Goal: Obtain resource: Download file/media

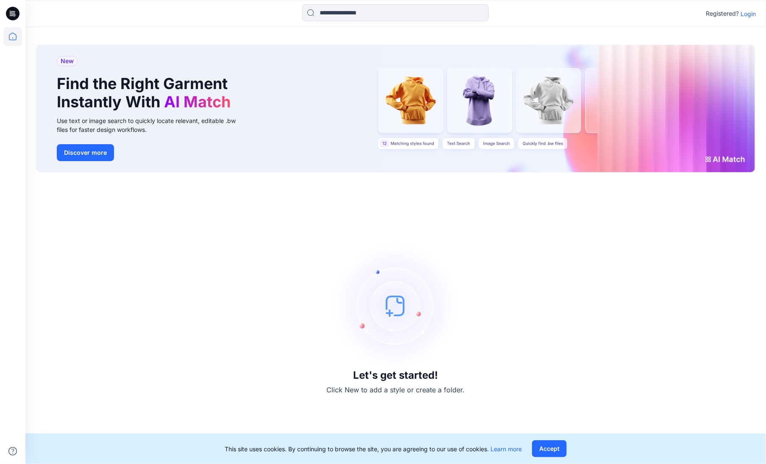
drag, startPoint x: 746, startPoint y: 12, endPoint x: 364, endPoint y: 115, distance: 395.4
click at [745, 12] on p "Login" at bounding box center [748, 13] width 15 height 9
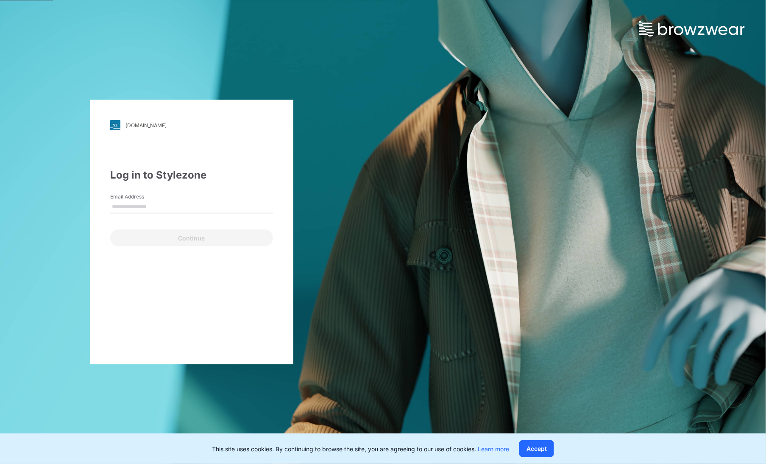
type input "**********"
drag, startPoint x: 200, startPoint y: 218, endPoint x: 198, endPoint y: 224, distance: 6.6
click at [200, 218] on div "**********" at bounding box center [191, 205] width 163 height 25
click at [196, 229] on div "Continue" at bounding box center [191, 236] width 163 height 20
click at [198, 249] on div "**********" at bounding box center [192, 232] width 204 height 265
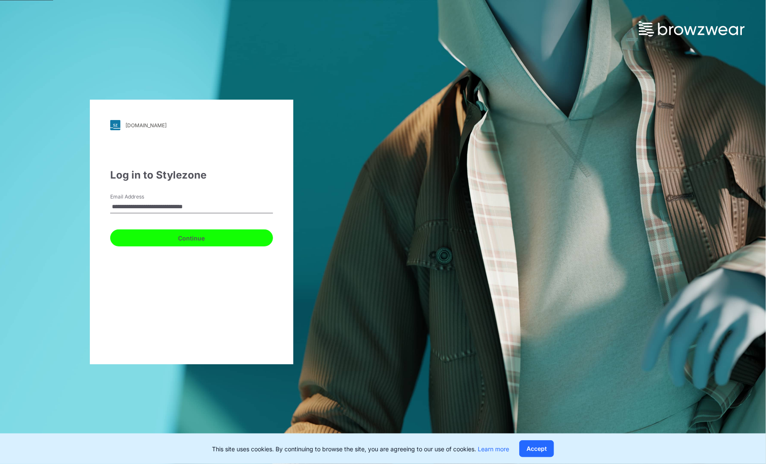
click at [198, 237] on button "Continue" at bounding box center [191, 237] width 163 height 17
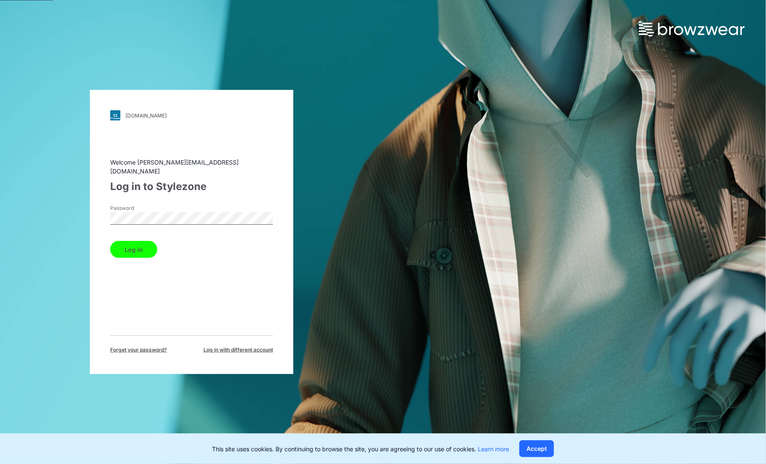
click at [142, 242] on button "Log in" at bounding box center [133, 249] width 47 height 17
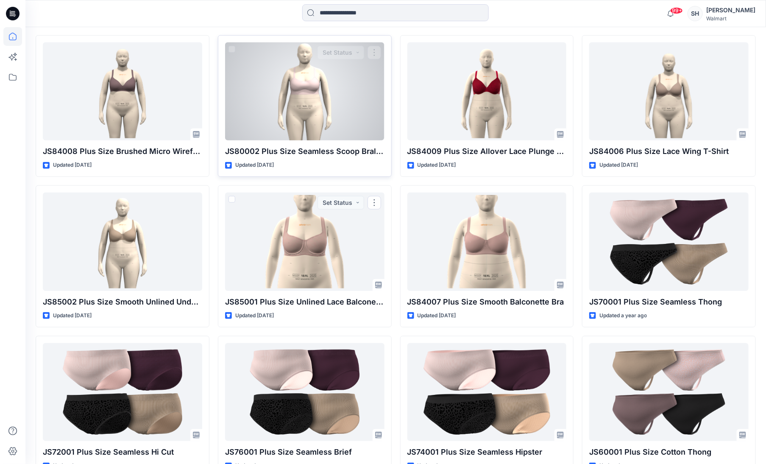
scroll to position [200, 0]
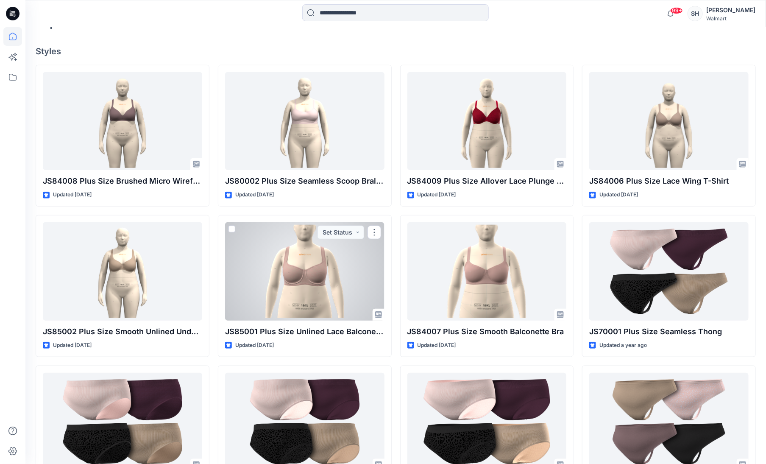
click at [348, 254] on div at bounding box center [304, 271] width 159 height 98
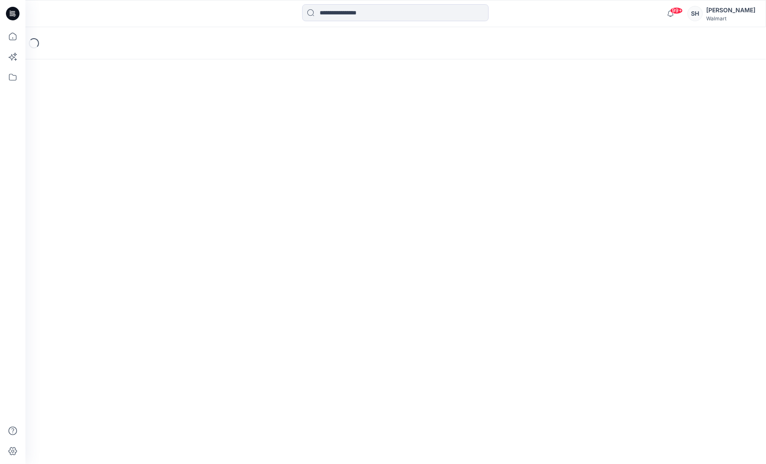
click at [348, 254] on div "Loading..." at bounding box center [395, 245] width 741 height 437
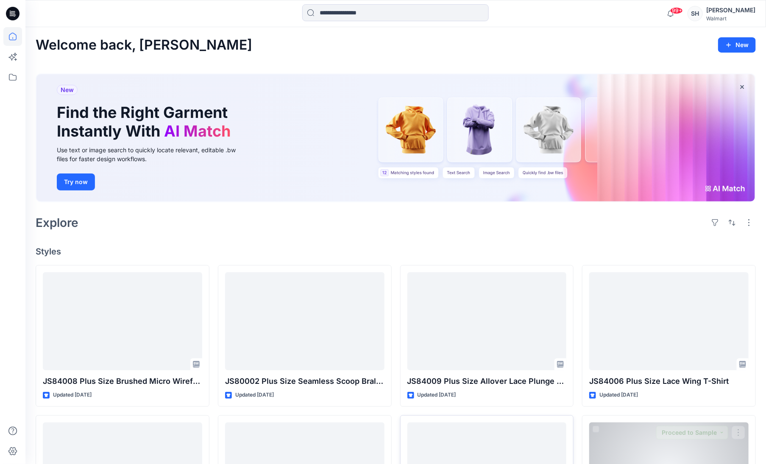
scroll to position [200, 0]
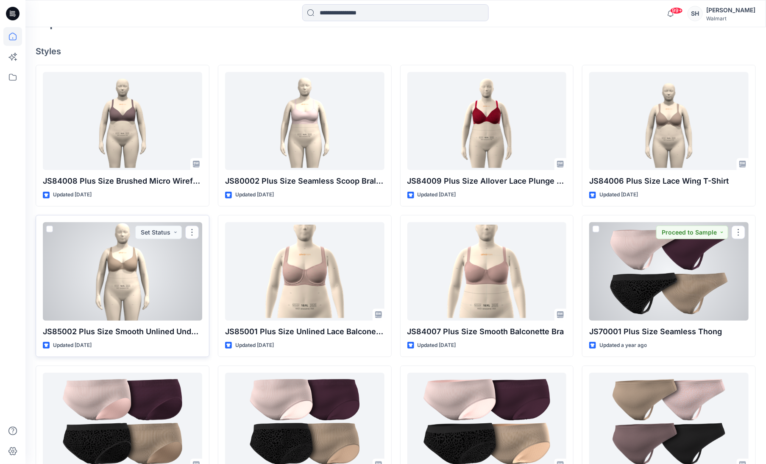
click at [144, 307] on div at bounding box center [122, 271] width 159 height 98
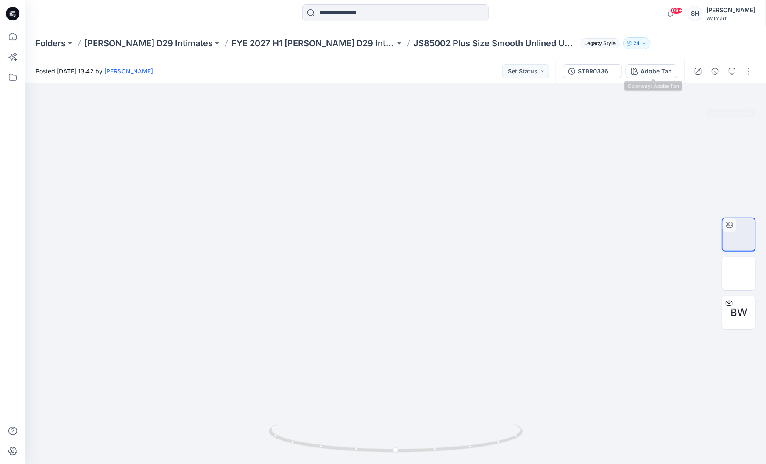
click at [632, 67] on button "Adobe Tan" at bounding box center [652, 71] width 52 height 14
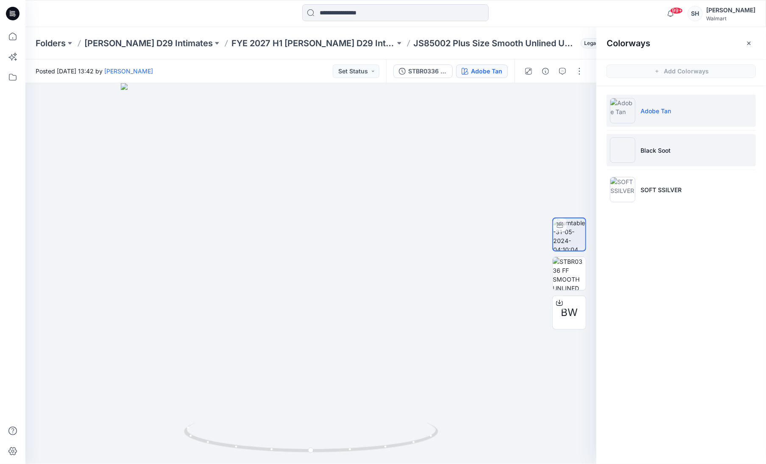
click at [665, 157] on li "Black Soot" at bounding box center [681, 150] width 149 height 32
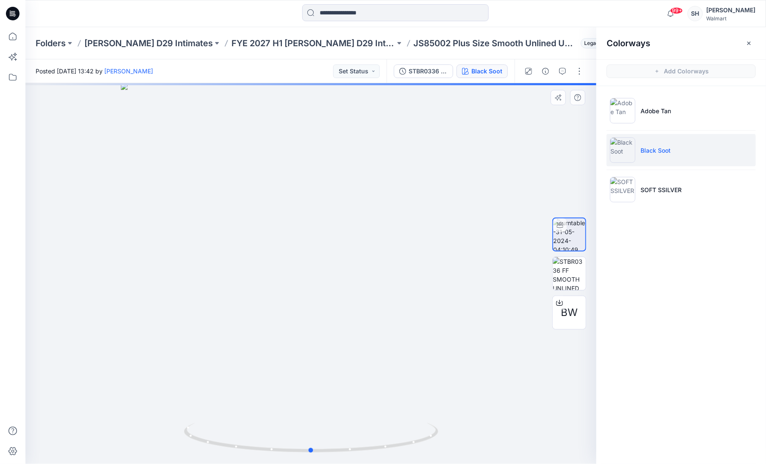
click at [503, 281] on div at bounding box center [310, 273] width 571 height 381
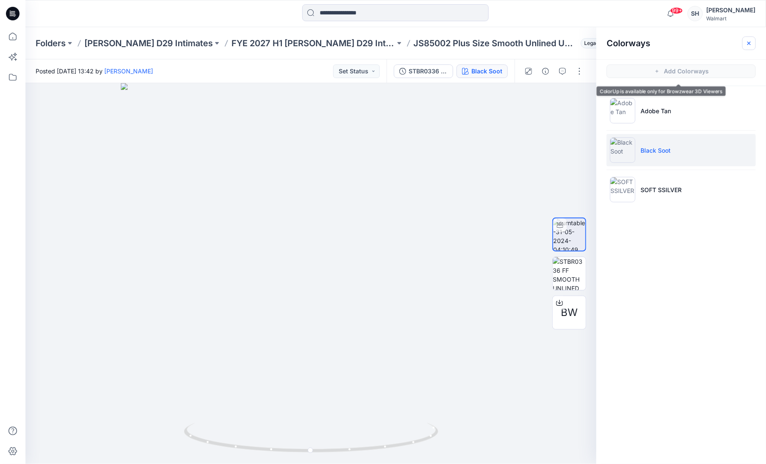
click at [749, 44] on icon "button" at bounding box center [749, 43] width 7 height 7
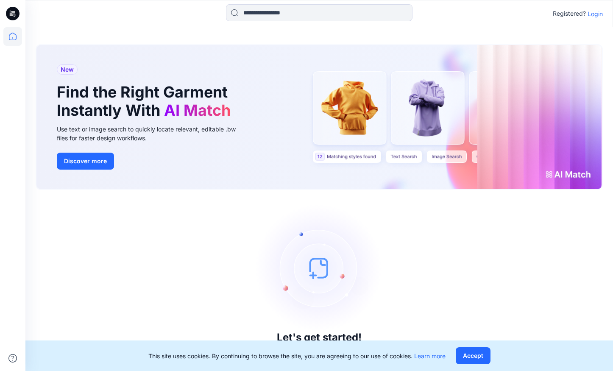
click at [593, 11] on p "Login" at bounding box center [595, 13] width 15 height 9
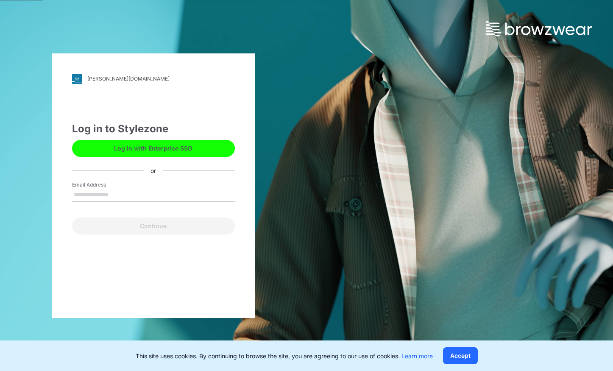
type input "**********"
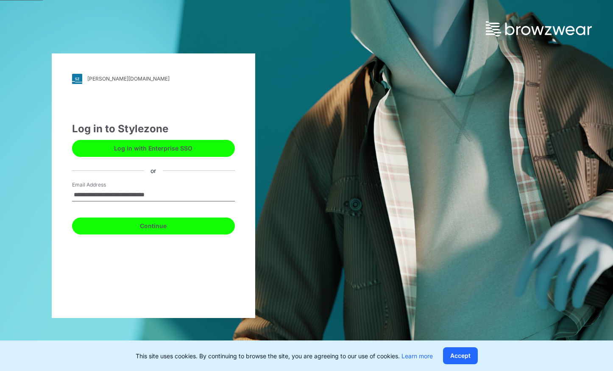
click at [115, 228] on button "Continue" at bounding box center [153, 226] width 163 height 17
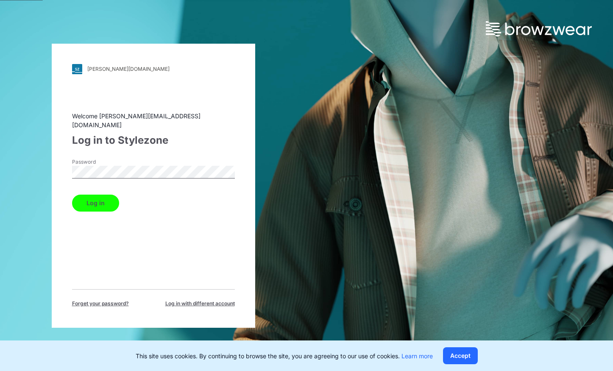
drag, startPoint x: 92, startPoint y: 196, endPoint x: 253, endPoint y: 137, distance: 170.8
click at [92, 196] on button "Log in" at bounding box center [95, 203] width 47 height 17
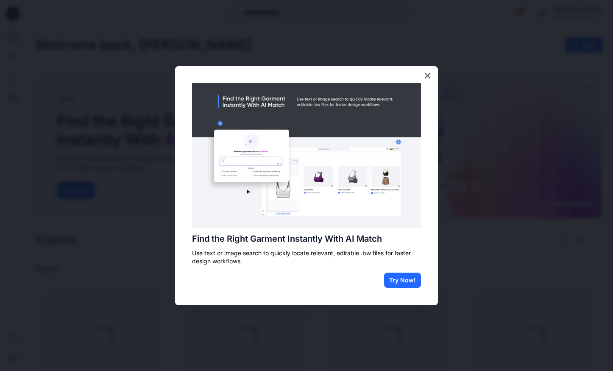
click at [418, 77] on div "Find the Right Garment Instantly With AI Match Use text or image search to quic…" at bounding box center [306, 185] width 263 height 239
click at [422, 75] on div "Find the Right Garment Instantly With AI Match Use text or image search to quic…" at bounding box center [306, 185] width 263 height 239
drag, startPoint x: 428, startPoint y: 76, endPoint x: 425, endPoint y: 80, distance: 4.4
click at [428, 76] on button "×" at bounding box center [428, 76] width 8 height 14
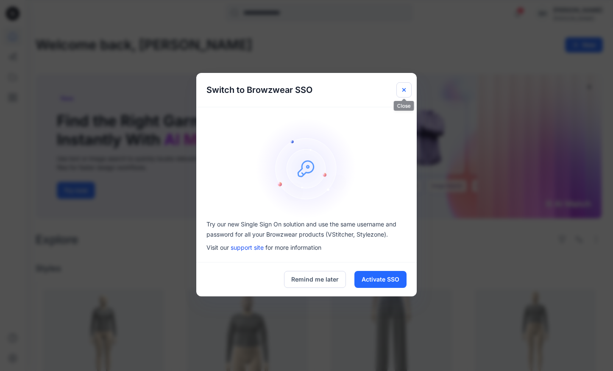
click at [402, 88] on icon "Close" at bounding box center [404, 90] width 7 height 7
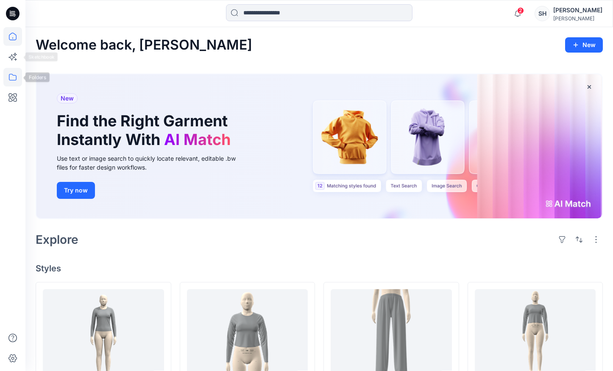
click at [8, 84] on icon at bounding box center [12, 77] width 19 height 19
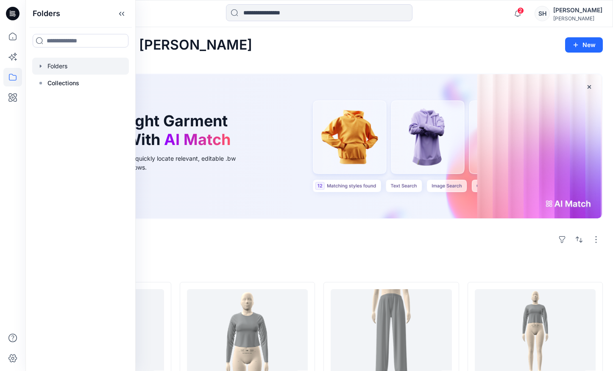
click at [66, 59] on div at bounding box center [80, 66] width 97 height 17
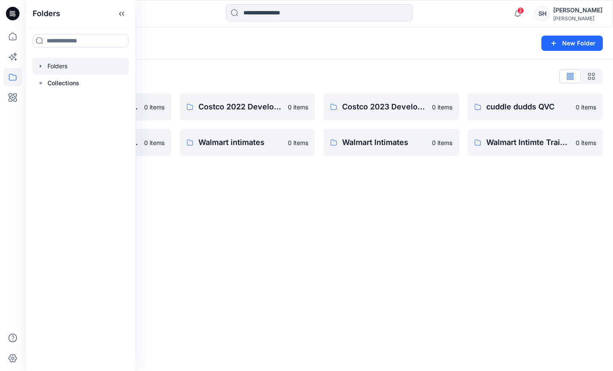
drag, startPoint x: 355, startPoint y: 209, endPoint x: 294, endPoint y: 162, distance: 76.9
click at [355, 209] on div "Folders New Folder Folders List Climate Right Intimates 0 items Komar Intimates…" at bounding box center [319, 199] width 588 height 344
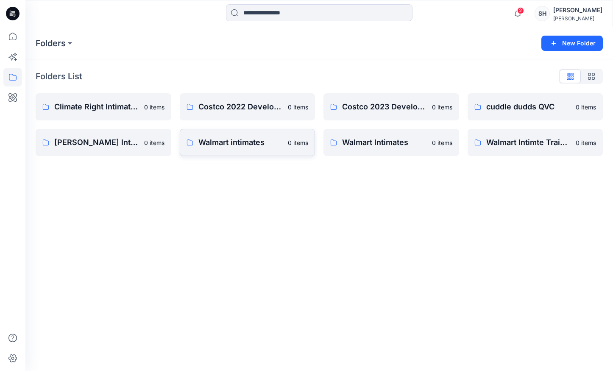
click at [216, 131] on link "Walmart intimates 0 items" at bounding box center [248, 142] width 136 height 27
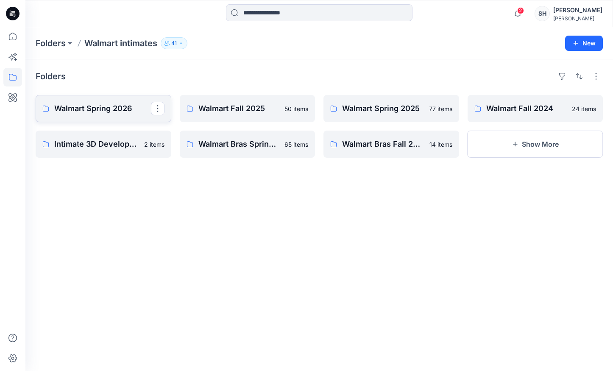
click at [98, 106] on p "Walmart Spring 2026" at bounding box center [102, 109] width 97 height 12
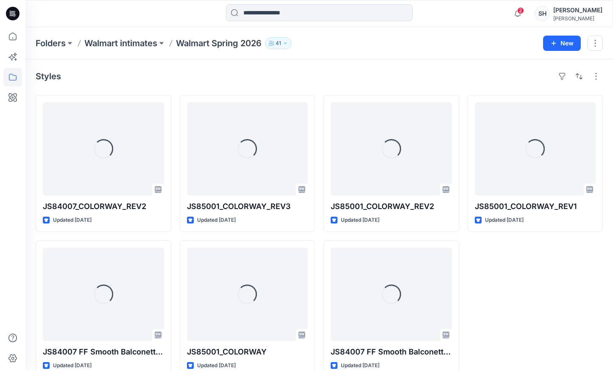
scroll to position [16, 0]
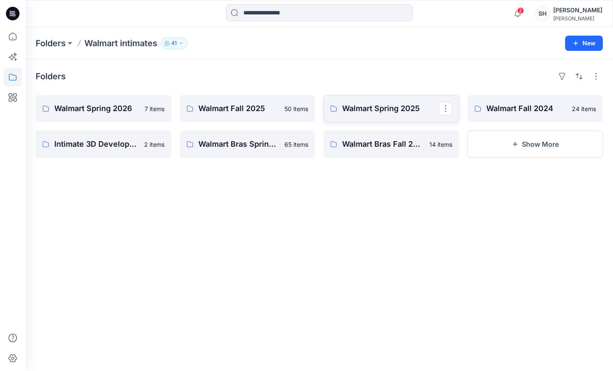
click at [373, 112] on p "Walmart Spring 2025" at bounding box center [390, 109] width 97 height 12
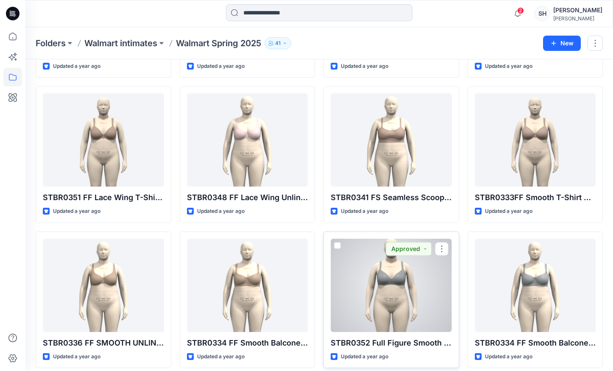
scroll to position [626, 0]
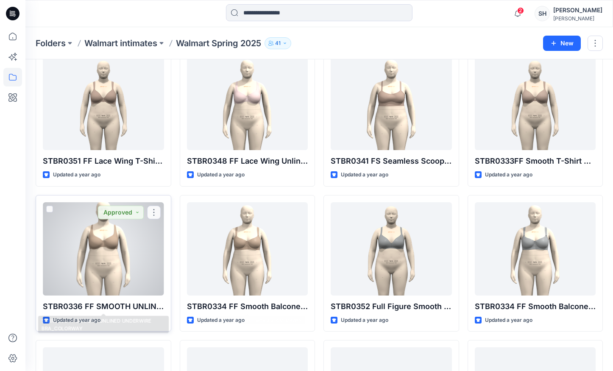
click at [128, 282] on div at bounding box center [103, 248] width 121 height 93
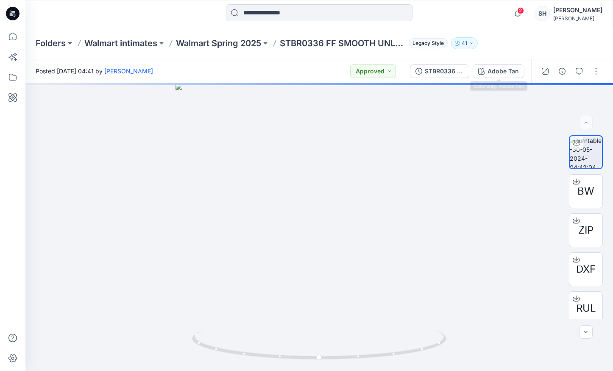
click at [506, 74] on div "Adobe Tan" at bounding box center [503, 71] width 31 height 9
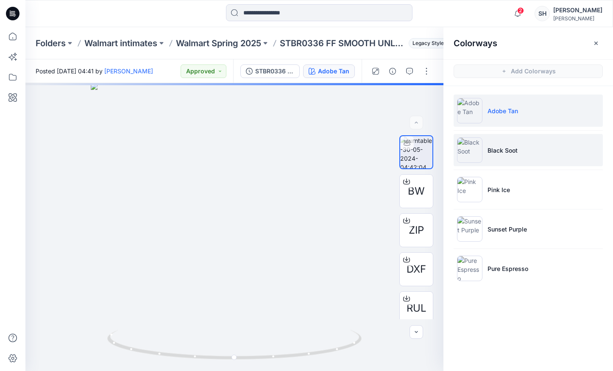
click at [520, 148] on li "Black Soot" at bounding box center [528, 150] width 149 height 32
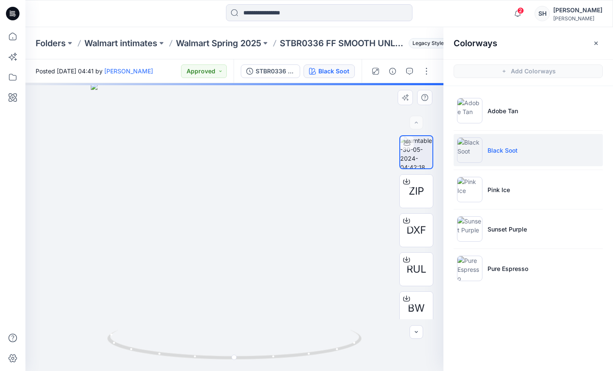
click at [367, 365] on div at bounding box center [234, 227] width 418 height 288
drag, startPoint x: 592, startPoint y: 44, endPoint x: 597, endPoint y: 47, distance: 6.1
click at [592, 44] on button "button" at bounding box center [597, 43] width 14 height 14
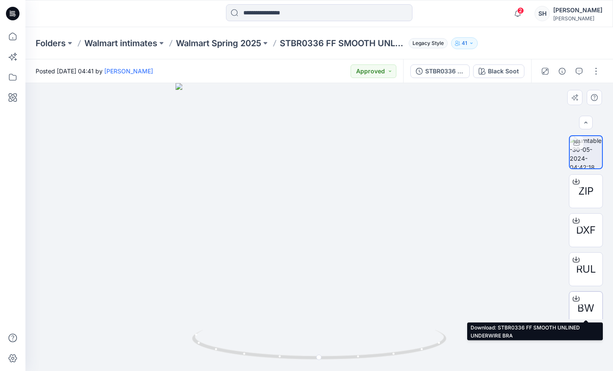
scroll to position [6, 0]
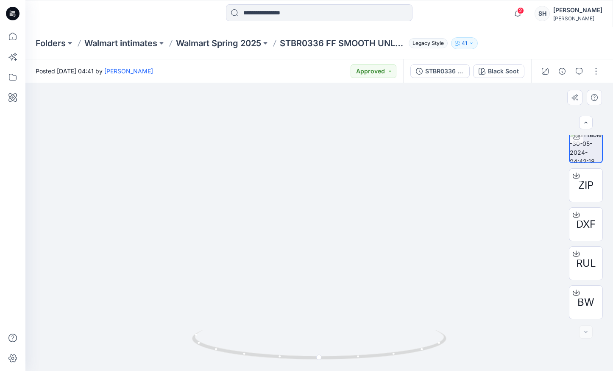
click at [370, 256] on img at bounding box center [319, 93] width 827 height 558
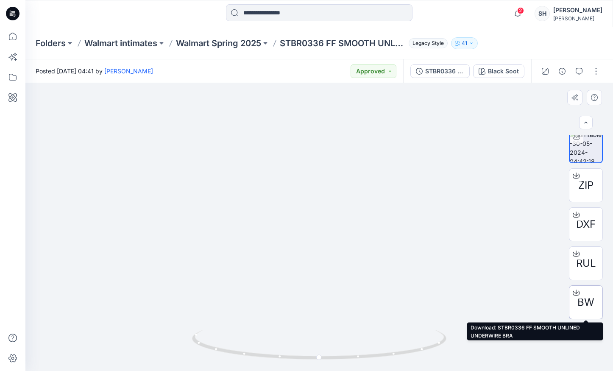
click at [586, 305] on span "BW" at bounding box center [586, 302] width 17 height 15
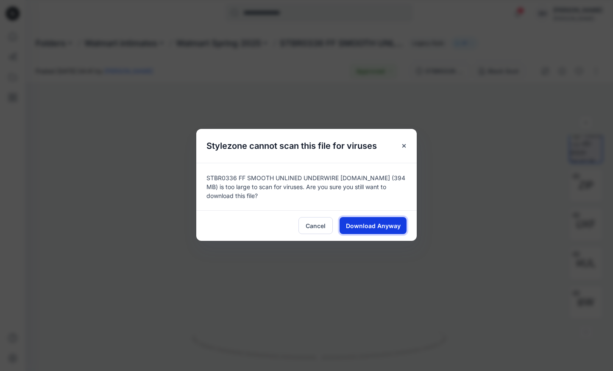
click at [364, 227] on span "Download Anyway" at bounding box center [373, 225] width 55 height 9
